Goal: Task Accomplishment & Management: Use online tool/utility

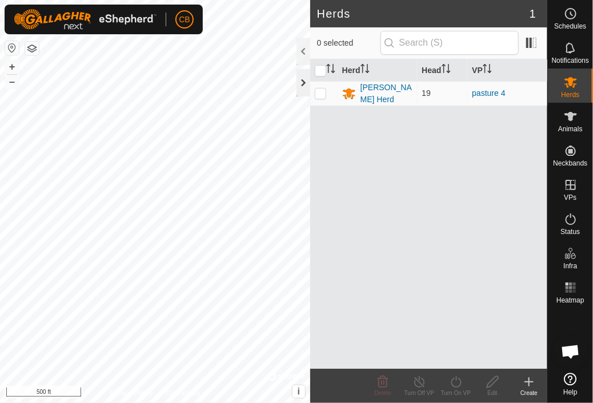
click at [302, 75] on div at bounding box center [303, 82] width 14 height 27
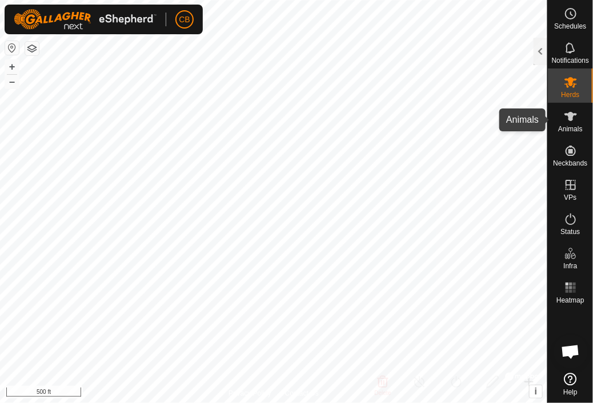
click at [562, 127] on span "Animals" at bounding box center [570, 129] width 25 height 7
click at [557, 122] on div "Animals" at bounding box center [570, 120] width 45 height 34
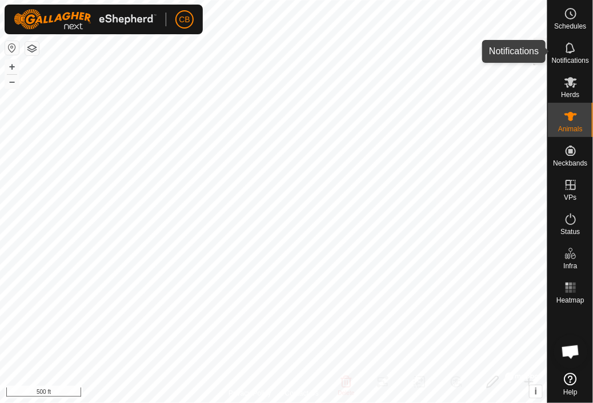
click at [548, 50] on div "Notifications" at bounding box center [570, 51] width 45 height 34
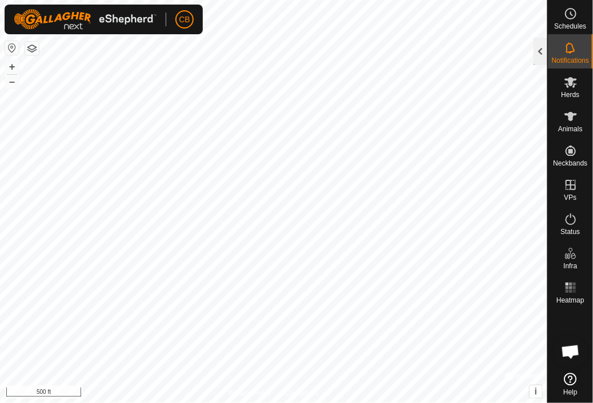
click at [542, 50] on div at bounding box center [541, 51] width 14 height 27
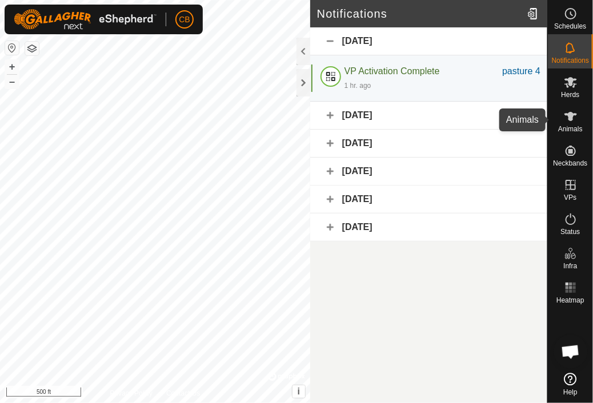
click at [571, 126] on span "Animals" at bounding box center [570, 129] width 25 height 7
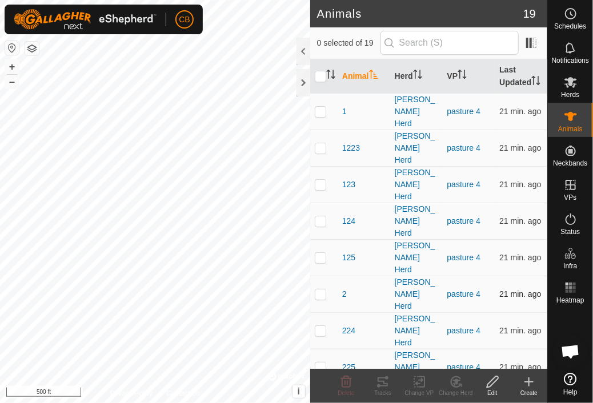
drag, startPoint x: 536, startPoint y: 219, endPoint x: 535, endPoint y: 246, distance: 26.9
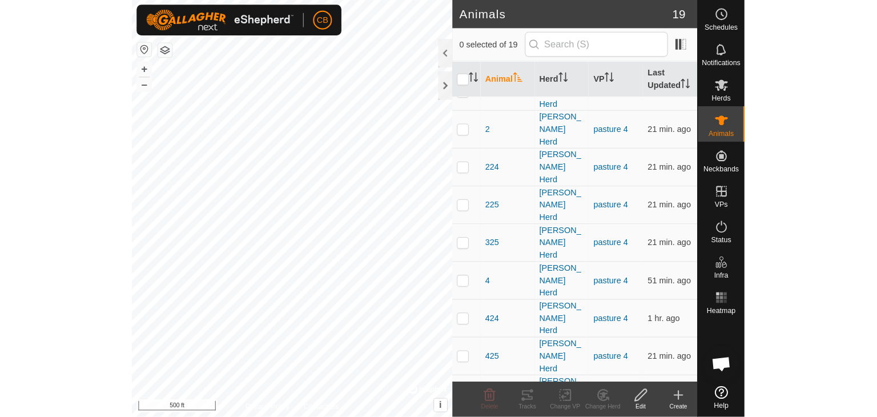
scroll to position [200, 0]
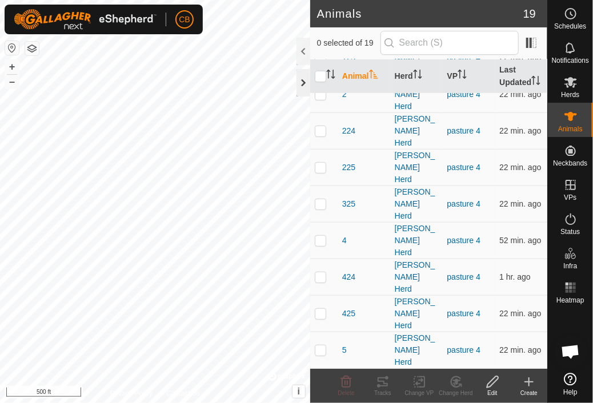
click at [299, 83] on div at bounding box center [303, 82] width 14 height 27
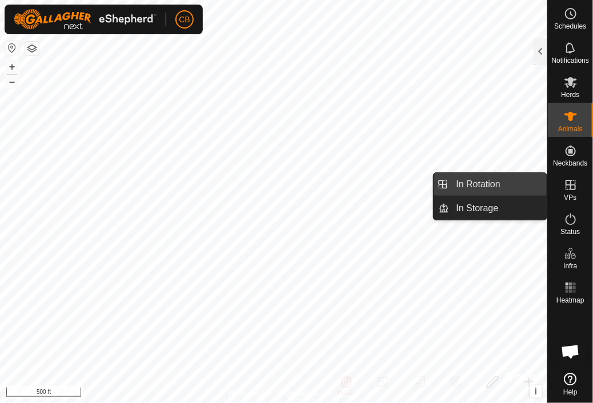
click at [499, 186] on link "In Rotation" at bounding box center [499, 184] width 98 height 23
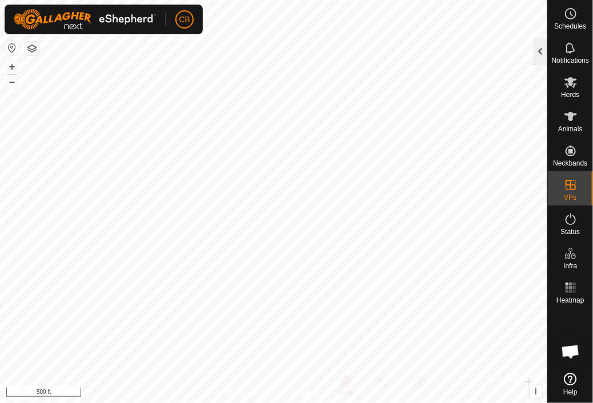
click at [540, 53] on div at bounding box center [541, 51] width 14 height 27
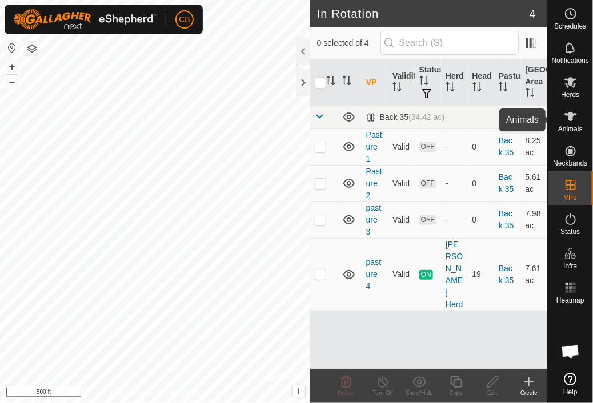
click at [571, 118] on icon at bounding box center [570, 116] width 13 height 9
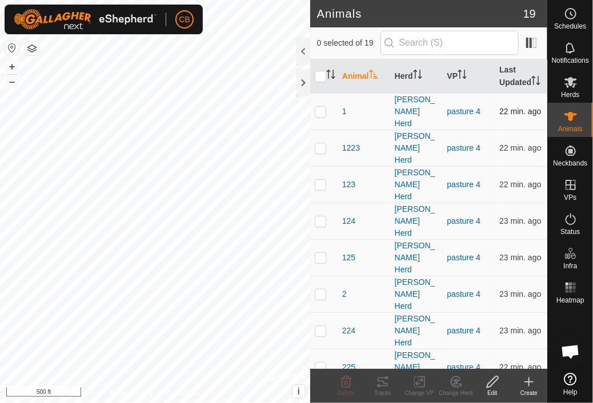
click at [320, 115] on p-checkbox at bounding box center [320, 111] width 11 height 9
click at [382, 379] on icon at bounding box center [383, 382] width 14 height 14
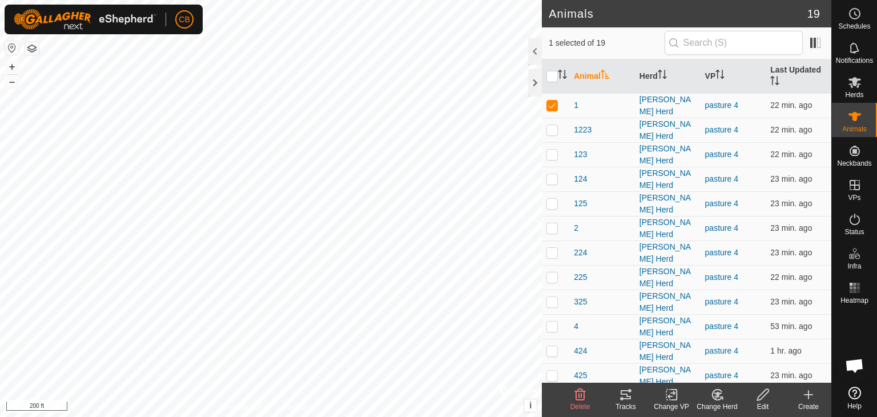
click at [592, 397] on icon at bounding box center [626, 395] width 14 height 14
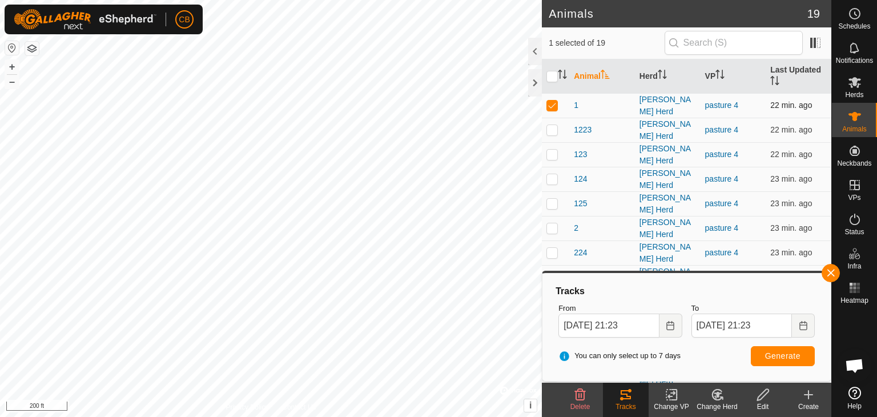
click at [551, 103] on p-checkbox at bounding box center [552, 105] width 11 height 9
checkbox input "false"
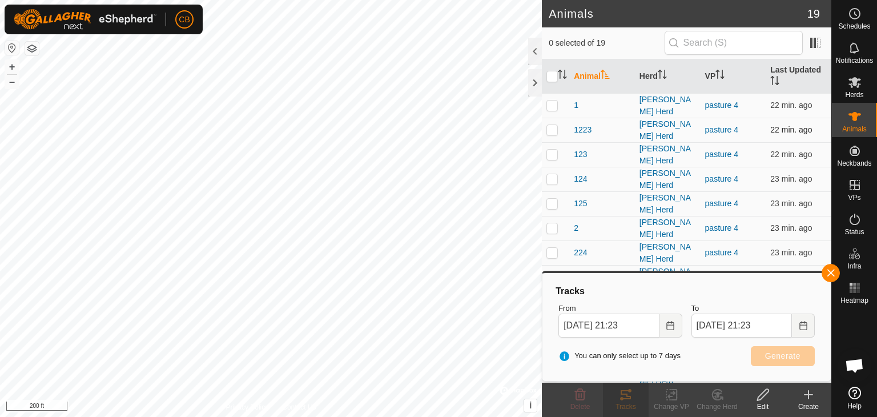
click at [552, 129] on p-checkbox at bounding box center [552, 129] width 11 height 9
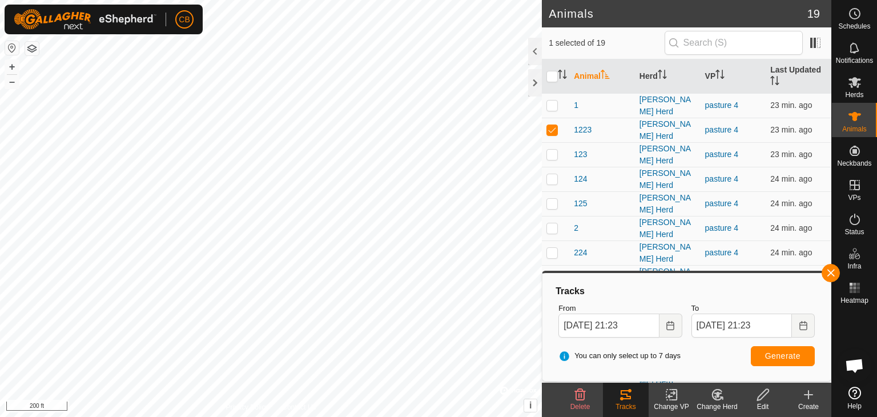
click at [592, 394] on icon at bounding box center [626, 394] width 10 height 9
click at [550, 126] on p-checkbox at bounding box center [552, 129] width 11 height 9
checkbox input "false"
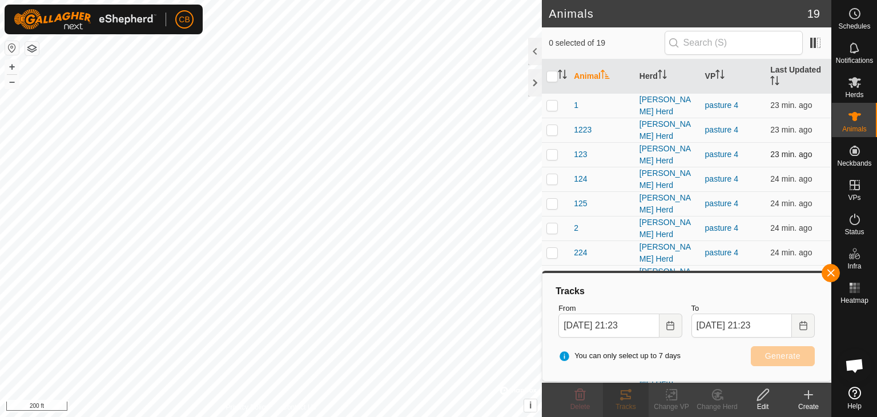
click at [552, 151] on p-checkbox at bounding box center [552, 154] width 11 height 9
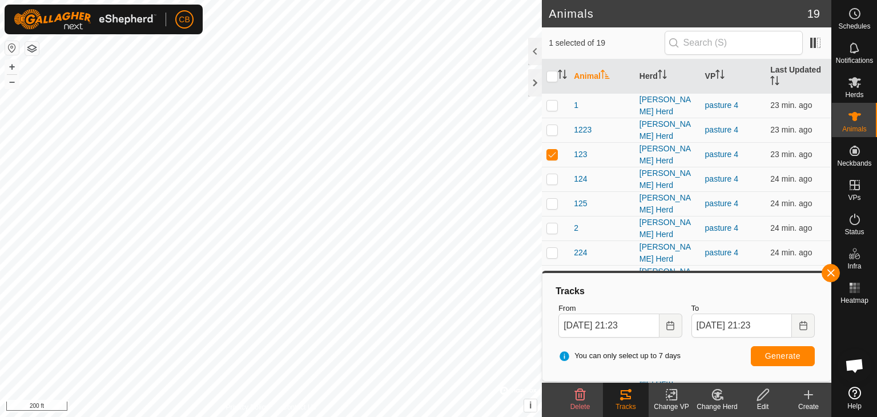
click at [592, 399] on icon at bounding box center [626, 395] width 14 height 14
click at [553, 150] on p-checkbox at bounding box center [552, 154] width 11 height 9
checkbox input "false"
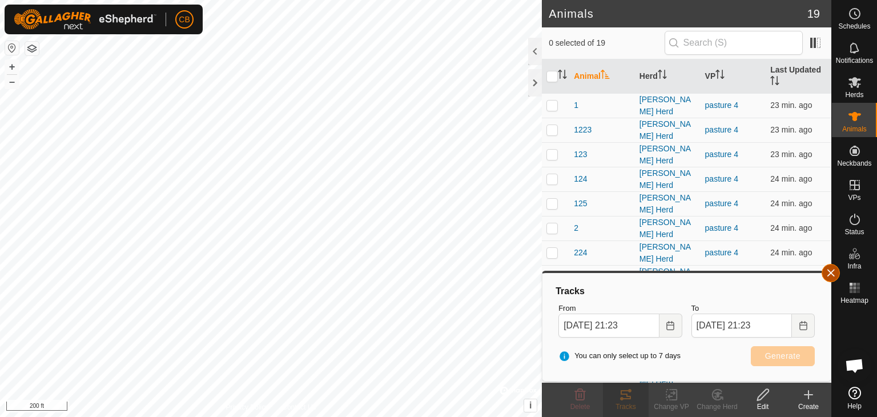
click at [592, 274] on button "button" at bounding box center [831, 273] width 18 height 18
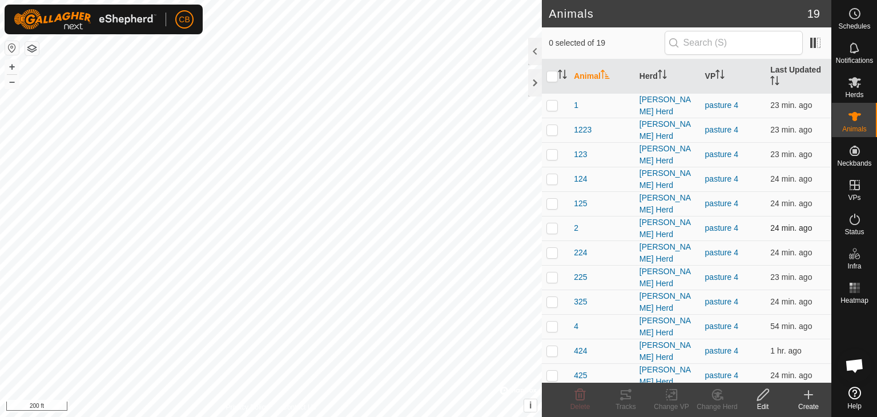
click at [553, 223] on p-checkbox at bounding box center [552, 227] width 11 height 9
click at [592, 399] on icon at bounding box center [626, 395] width 14 height 14
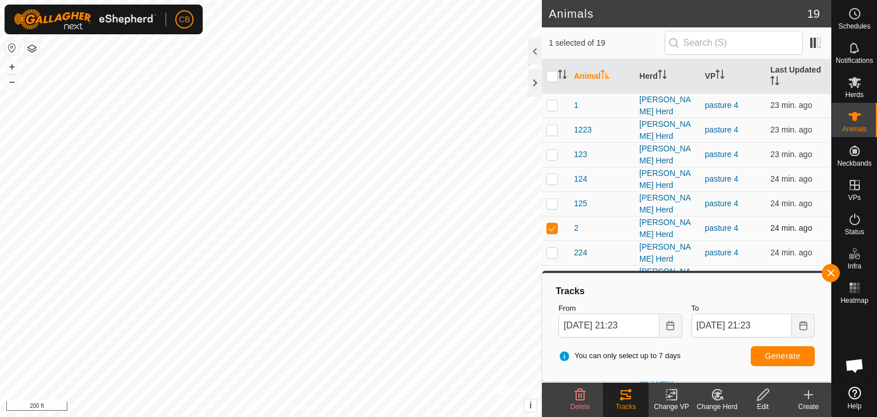
click at [548, 223] on p-checkbox at bounding box center [552, 227] width 11 height 9
checkbox input "false"
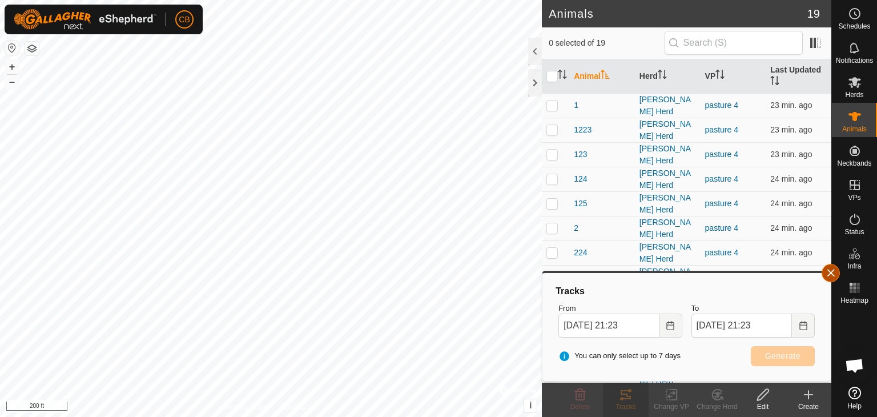
click at [592, 275] on button "button" at bounding box center [831, 273] width 18 height 18
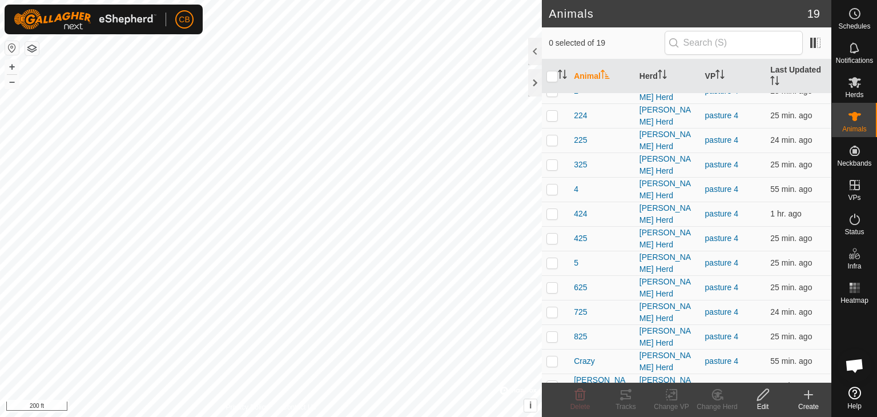
scroll to position [145, 0]
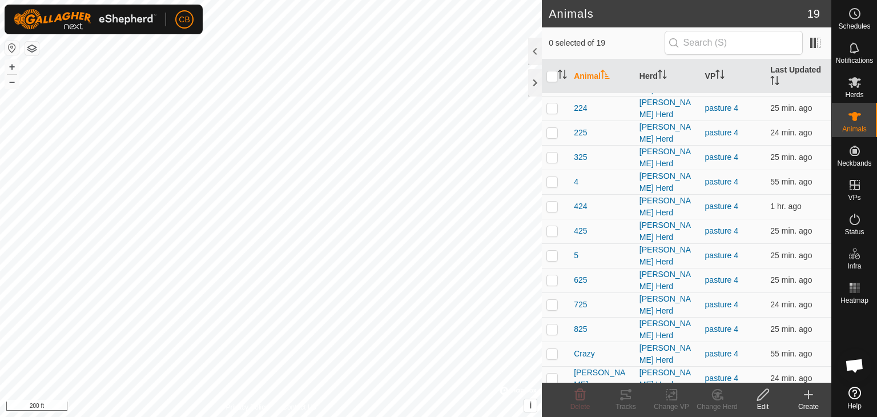
click at [552, 398] on p-checkbox at bounding box center [552, 402] width 11 height 9
checkbox input "true"
click at [592, 396] on icon at bounding box center [626, 395] width 14 height 14
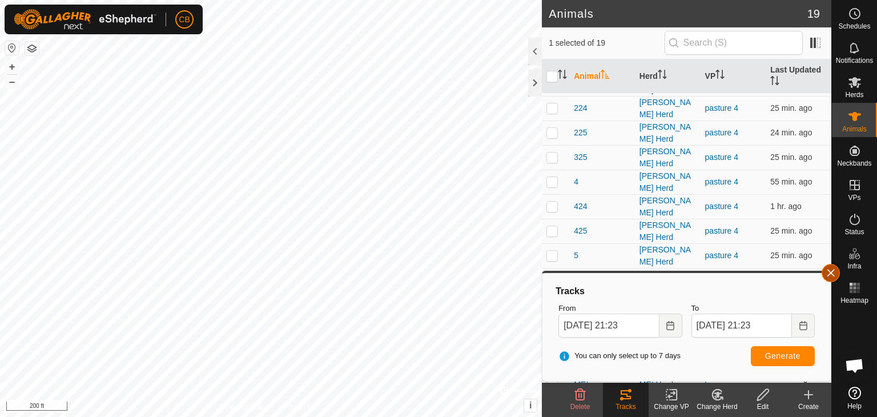
click at [592, 272] on button "button" at bounding box center [831, 273] width 18 height 18
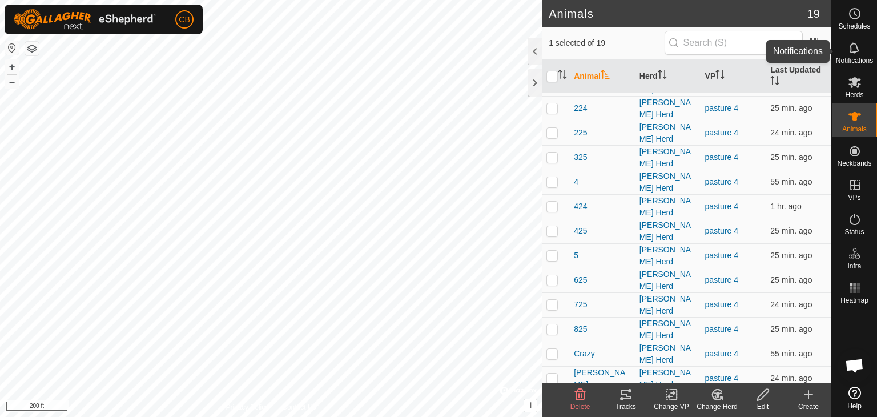
click at [592, 54] on icon at bounding box center [855, 48] width 14 height 14
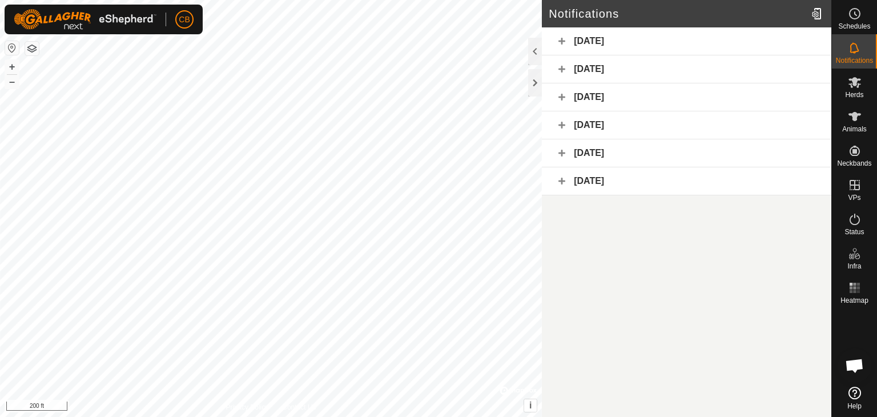
click at [587, 39] on div "[DATE]" at bounding box center [687, 41] width 290 height 28
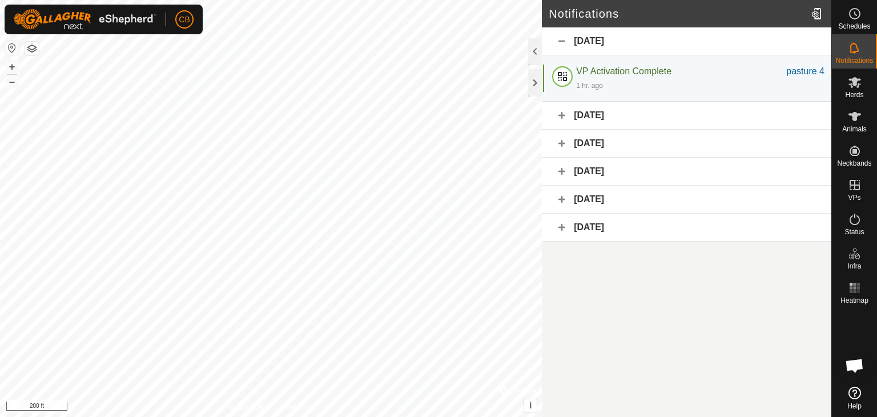
click at [592, 110] on div "[DATE]" at bounding box center [687, 116] width 290 height 28
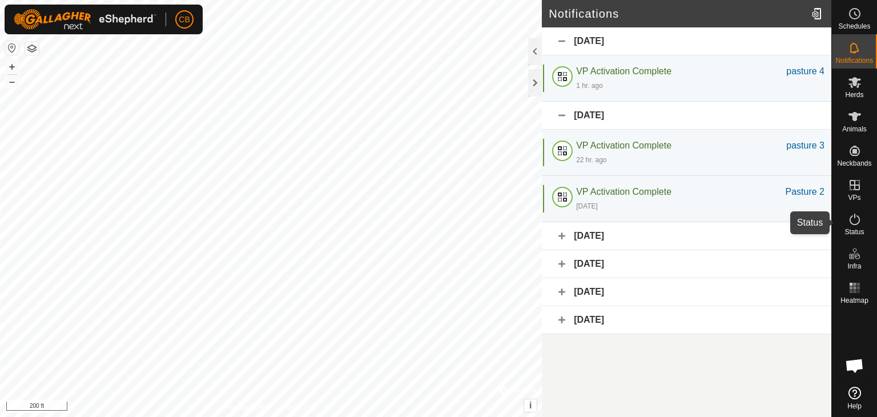
click at [592, 219] on icon at bounding box center [855, 219] width 14 height 14
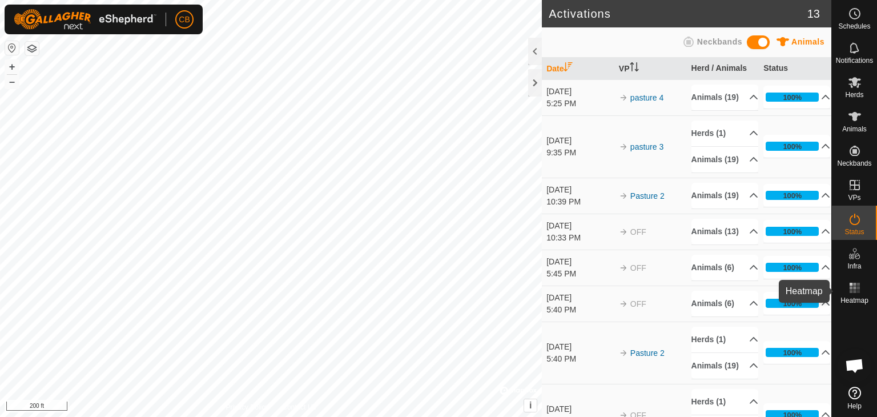
click at [592, 289] on rect at bounding box center [854, 287] width 3 height 3
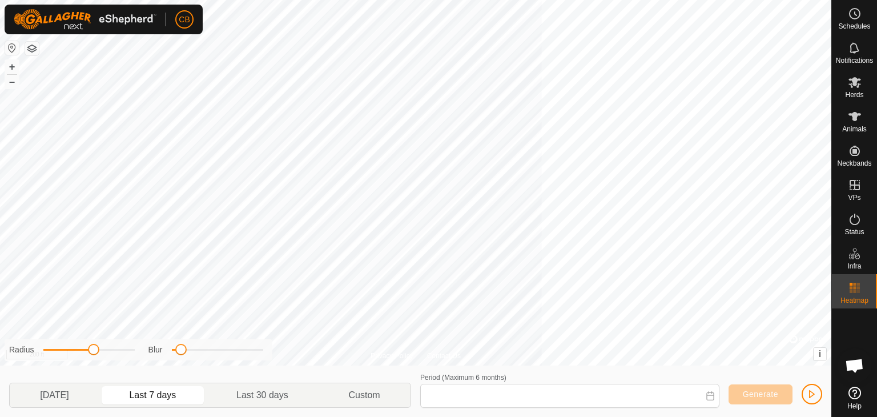
type input "[DATE] - [DATE]"
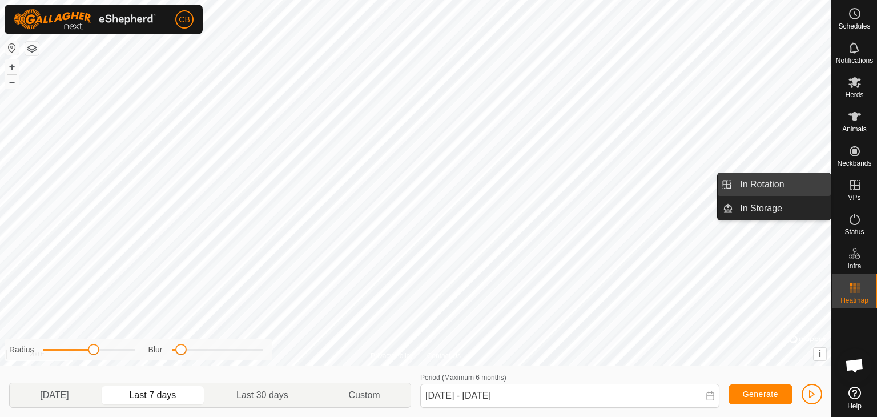
click at [592, 187] on link "In Rotation" at bounding box center [782, 184] width 98 height 23
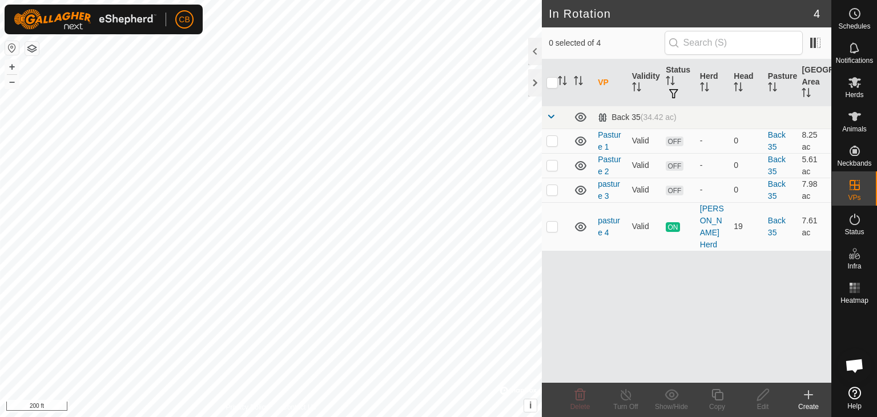
click at [592, 395] on icon at bounding box center [809, 395] width 0 height 8
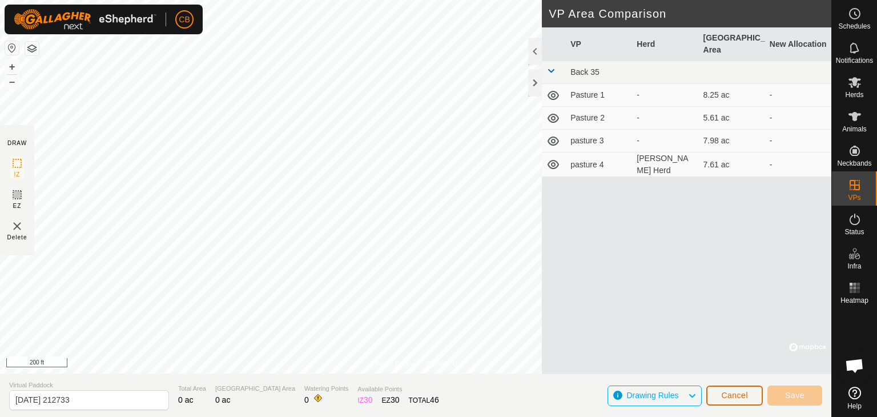
click at [592, 393] on span "Cancel" at bounding box center [734, 395] width 27 height 9
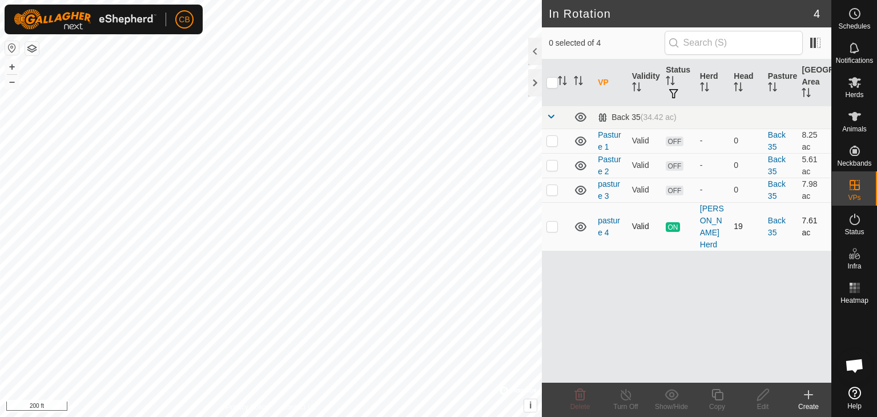
click at [556, 222] on p-checkbox at bounding box center [552, 226] width 11 height 9
click at [552, 222] on p-checkbox at bounding box center [552, 226] width 11 height 9
checkbox input "false"
click at [592, 403] on div "Create" at bounding box center [809, 407] width 46 height 10
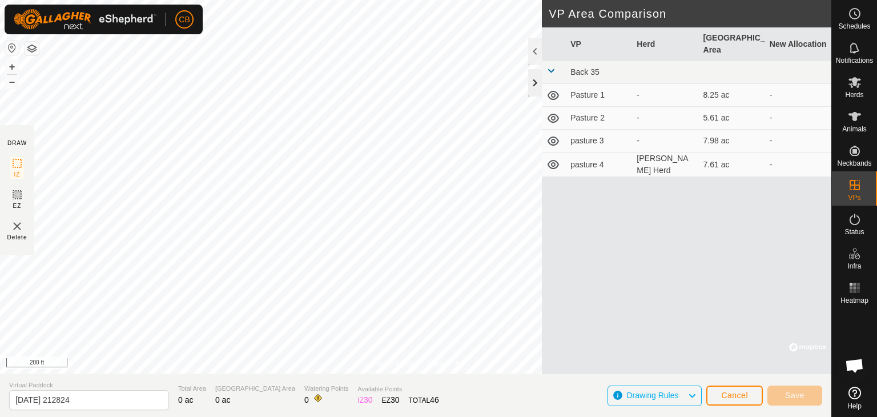
click at [534, 85] on div at bounding box center [535, 82] width 14 height 27
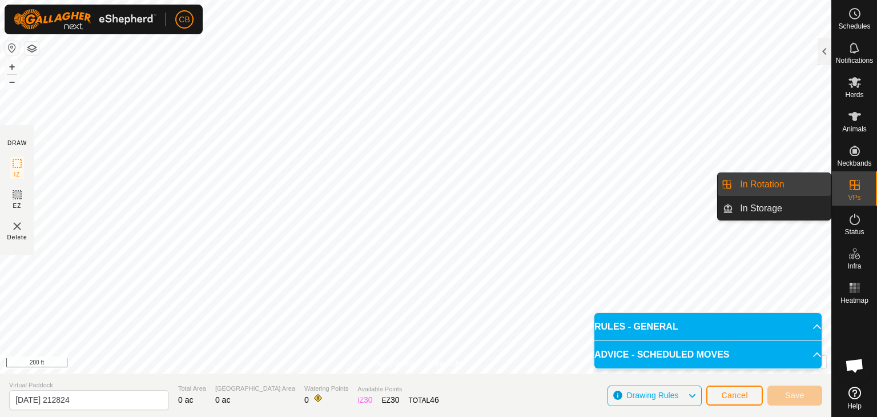
click at [592, 190] on link "In Rotation" at bounding box center [782, 184] width 98 height 23
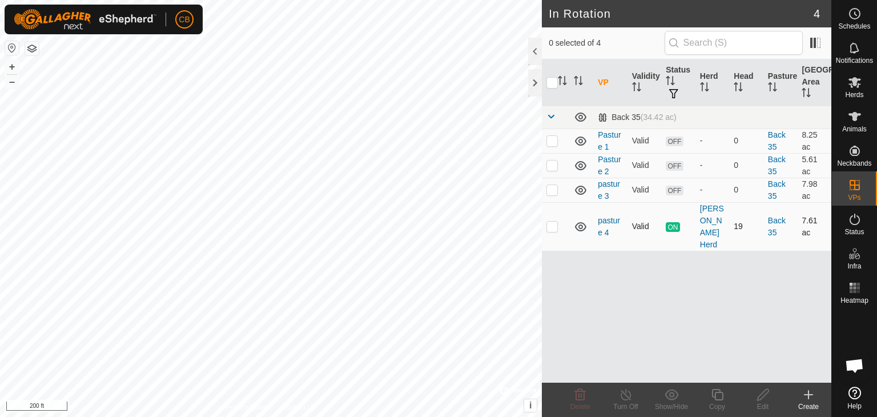
click at [552, 222] on p-checkbox at bounding box center [552, 226] width 11 height 9
checkbox input "true"
click at [592, 395] on icon at bounding box center [809, 395] width 8 height 0
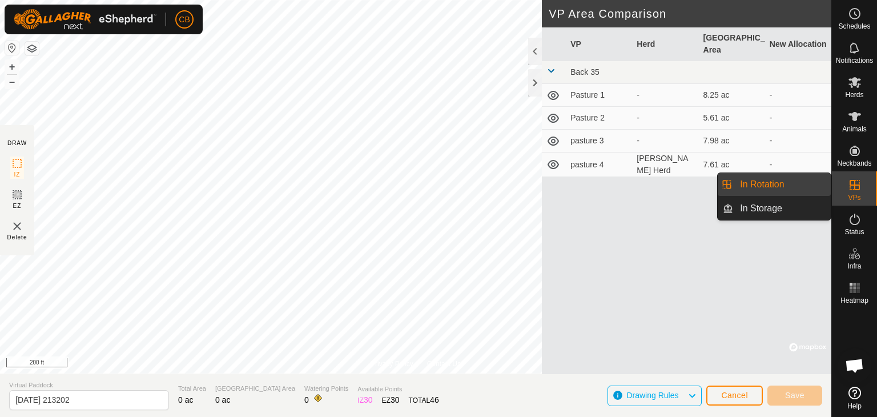
click at [592, 188] on link "In Rotation" at bounding box center [782, 184] width 98 height 23
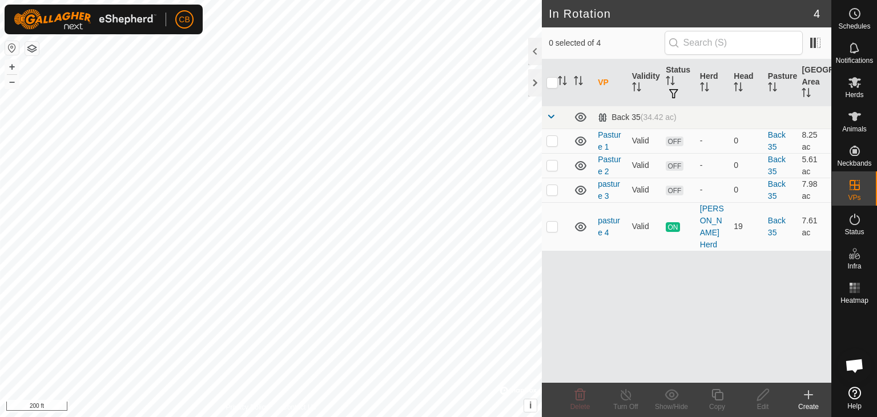
click at [592, 402] on div "Create" at bounding box center [809, 407] width 46 height 10
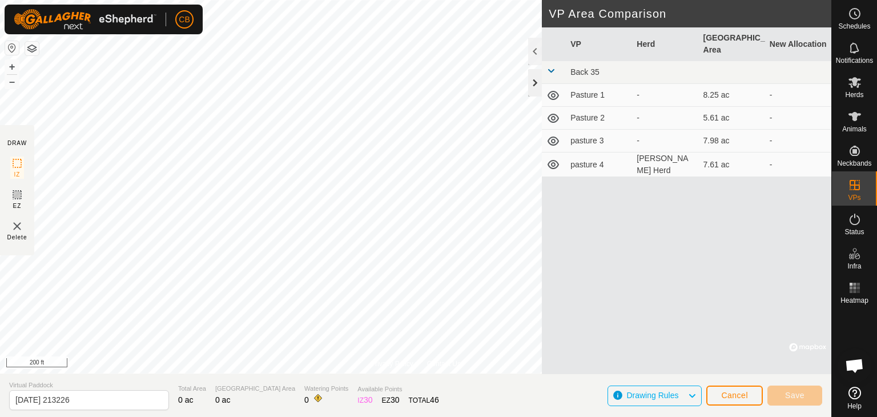
click at [536, 78] on div at bounding box center [535, 82] width 14 height 27
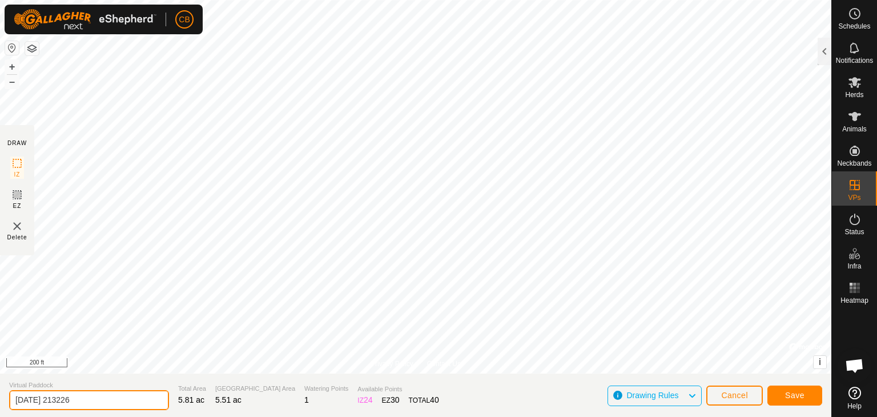
click at [100, 399] on input "[DATE] 213226" at bounding box center [89, 400] width 160 height 20
type input "2"
type input "pasture 5"
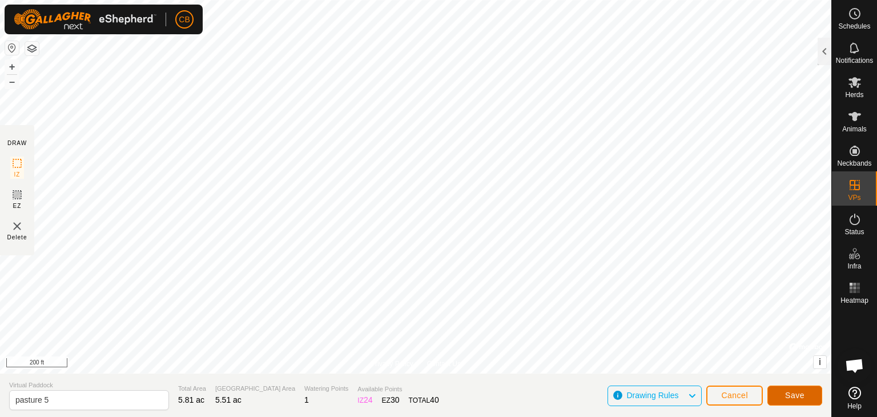
click at [592, 395] on span "Save" at bounding box center [794, 395] width 19 height 9
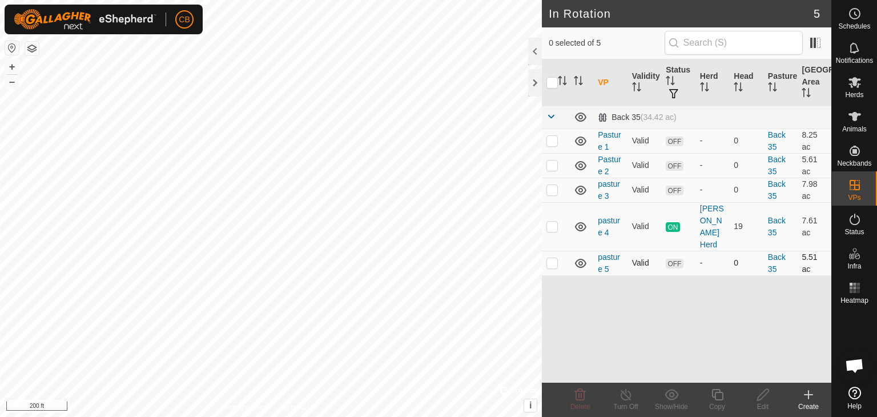
click at [551, 258] on p-checkbox at bounding box center [552, 262] width 11 height 9
checkbox input "true"
click at [552, 187] on p-checkbox at bounding box center [552, 189] width 11 height 9
checkbox input "true"
click at [553, 165] on p-checkbox at bounding box center [552, 165] width 11 height 9
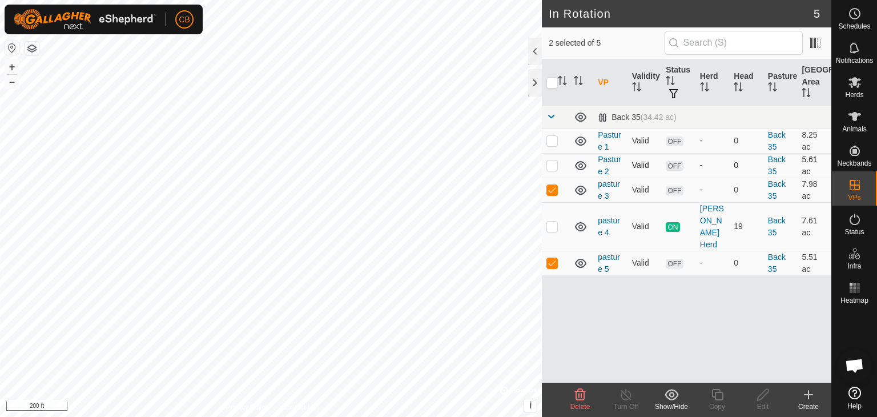
checkbox input "true"
click at [551, 139] on p-checkbox at bounding box center [552, 140] width 11 height 9
checkbox input "false"
click at [554, 167] on p-checkbox at bounding box center [552, 165] width 11 height 9
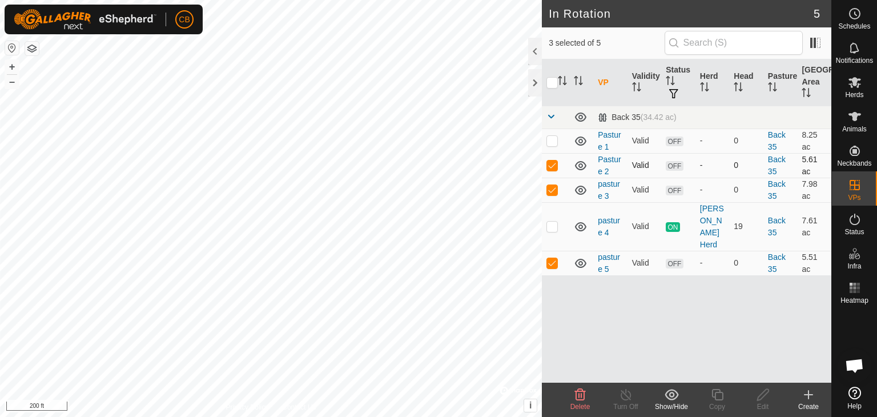
checkbox input "false"
click at [554, 190] on p-checkbox at bounding box center [552, 189] width 11 height 9
click at [552, 190] on p-checkbox at bounding box center [552, 189] width 11 height 9
checkbox input "true"
click at [552, 258] on p-checkbox at bounding box center [552, 262] width 11 height 9
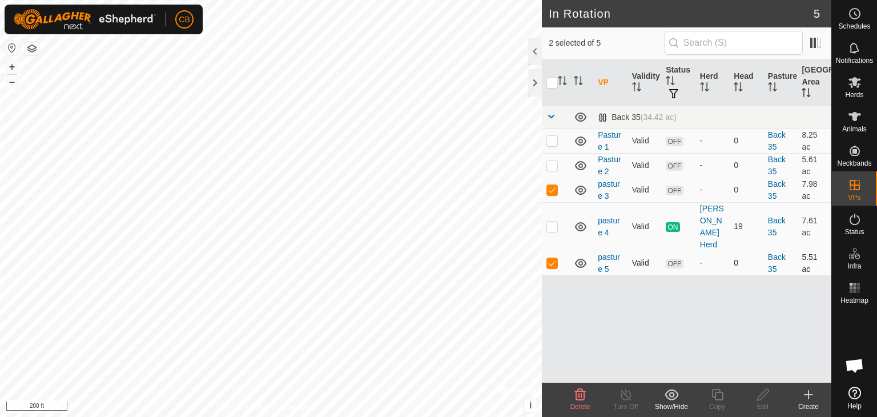
checkbox input "false"
click at [551, 222] on p-checkbox at bounding box center [552, 226] width 11 height 9
checkbox input "true"
click at [550, 188] on p-checkbox at bounding box center [552, 189] width 11 height 9
checkbox input "false"
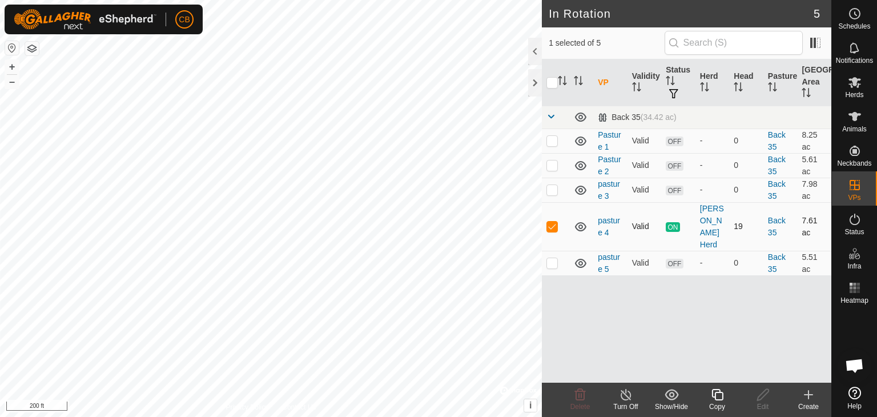
click at [548, 222] on p-checkbox at bounding box center [552, 226] width 11 height 9
checkbox input "false"
click at [550, 258] on p-checkbox at bounding box center [552, 262] width 11 height 9
checkbox input "false"
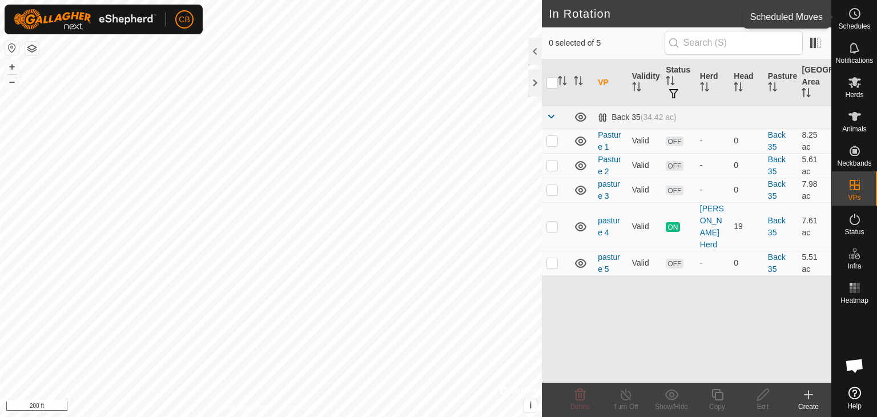
click at [592, 18] on icon at bounding box center [855, 14] width 14 height 14
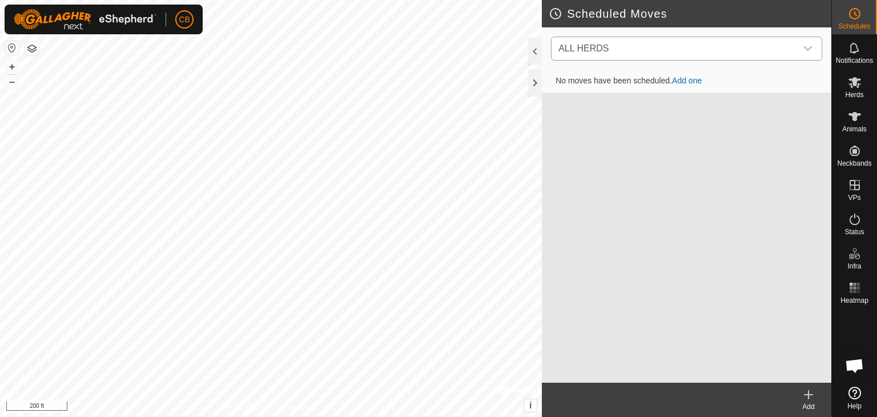
click at [592, 47] on icon "dropdown trigger" at bounding box center [808, 48] width 9 height 9
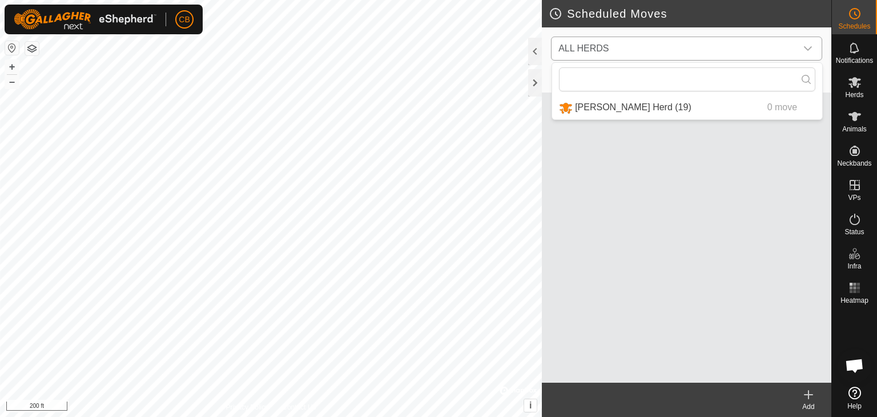
click at [592, 47] on icon "dropdown trigger" at bounding box center [808, 48] width 9 height 9
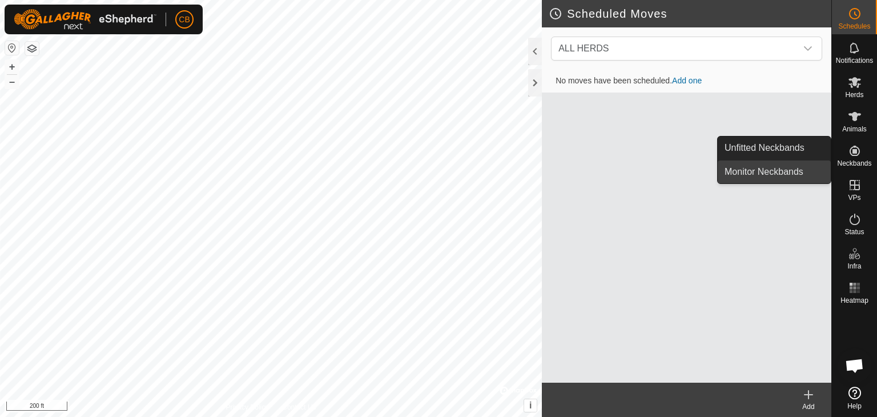
click at [592, 172] on link "Monitor Neckbands" at bounding box center [774, 172] width 113 height 23
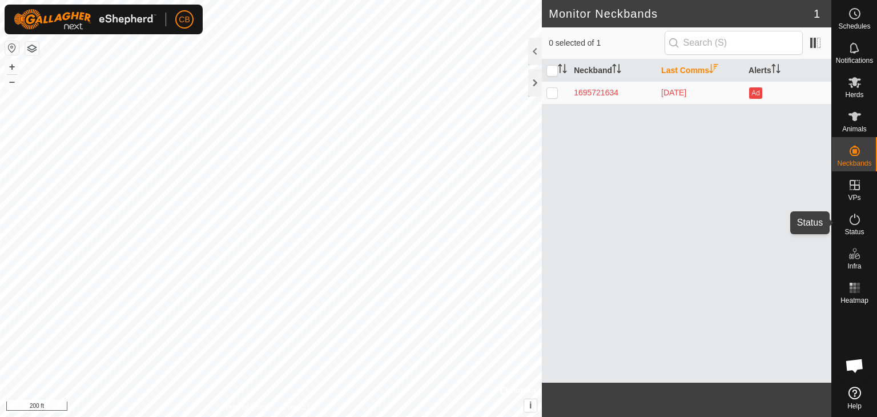
click at [592, 221] on icon at bounding box center [855, 219] width 14 height 14
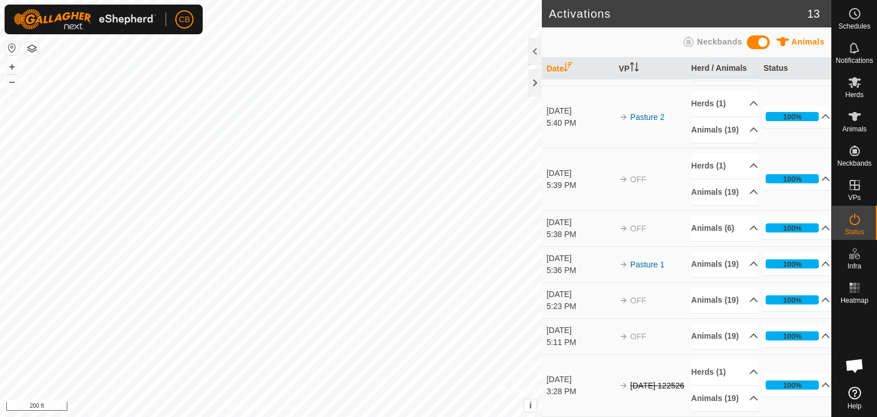
scroll to position [388, 0]
click at [592, 288] on icon at bounding box center [855, 288] width 14 height 14
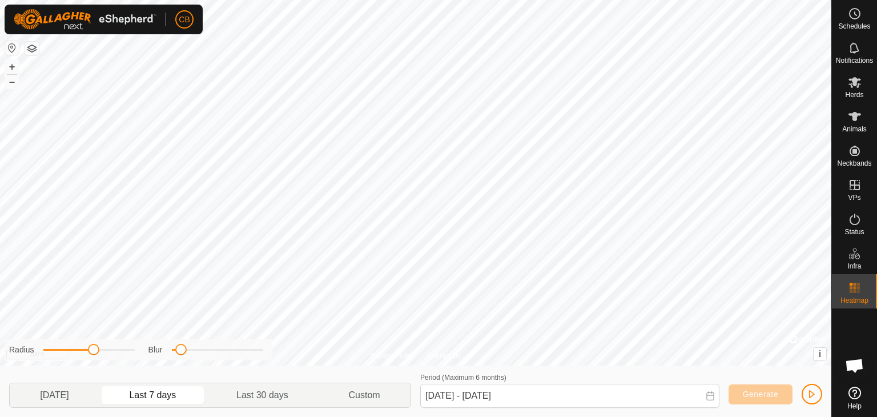
click at [119, 349] on div at bounding box center [88, 350] width 91 height 2
click at [134, 349] on div at bounding box center [88, 350] width 91 height 2
click at [263, 348] on div "Radius Blur" at bounding box center [139, 349] width 268 height 21
click at [259, 348] on div "Blur" at bounding box center [206, 350] width 115 height 12
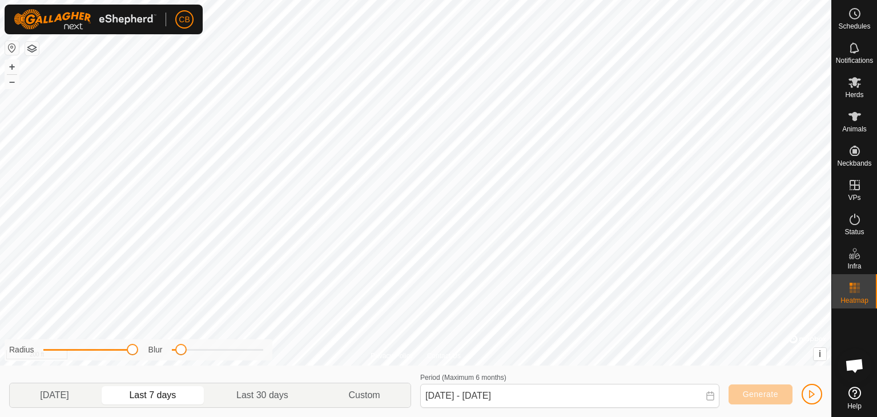
click at [259, 348] on div "Blur" at bounding box center [206, 350] width 115 height 12
click at [182, 350] on span at bounding box center [180, 349] width 11 height 11
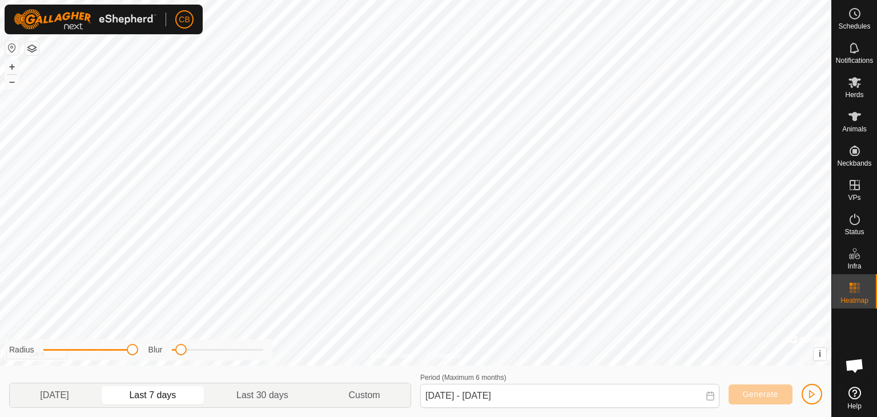
click at [182, 350] on span at bounding box center [180, 349] width 11 height 11
click at [198, 347] on div "Blur" at bounding box center [206, 350] width 115 height 12
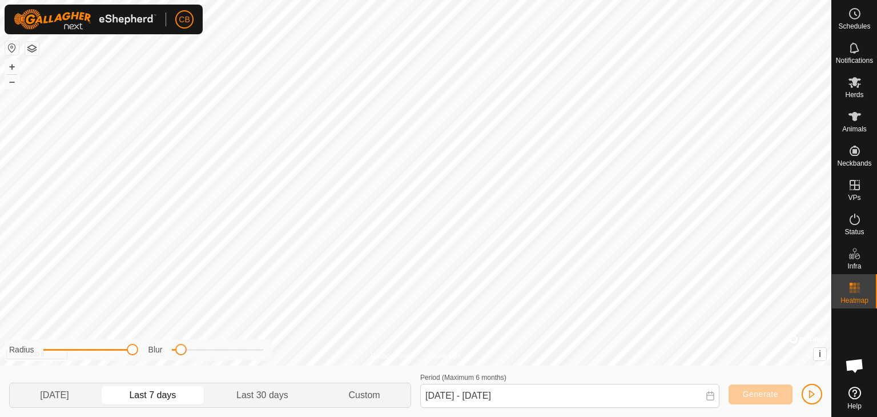
click at [198, 347] on div "Blur" at bounding box center [206, 350] width 115 height 12
click at [112, 350] on span at bounding box center [87, 350] width 89 height 2
click at [86, 350] on span at bounding box center [77, 350] width 69 height 2
click at [224, 349] on div at bounding box center [217, 350] width 91 height 2
click at [251, 349] on div at bounding box center [217, 350] width 91 height 2
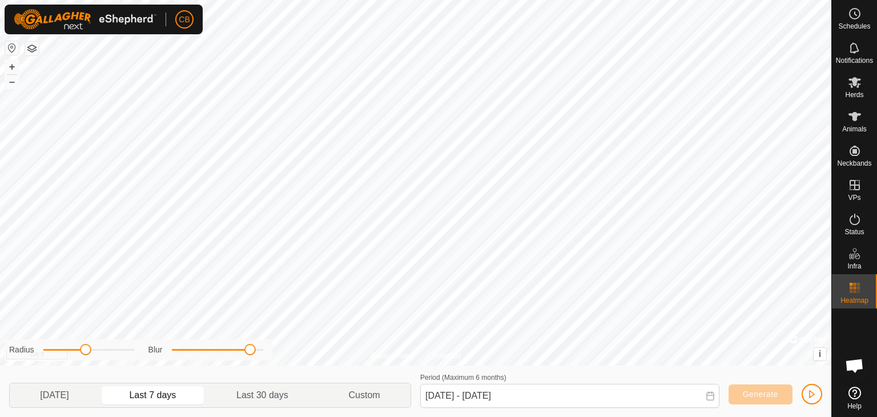
click at [189, 349] on span at bounding box center [211, 350] width 79 height 2
